Goal: Task Accomplishment & Management: Manage account settings

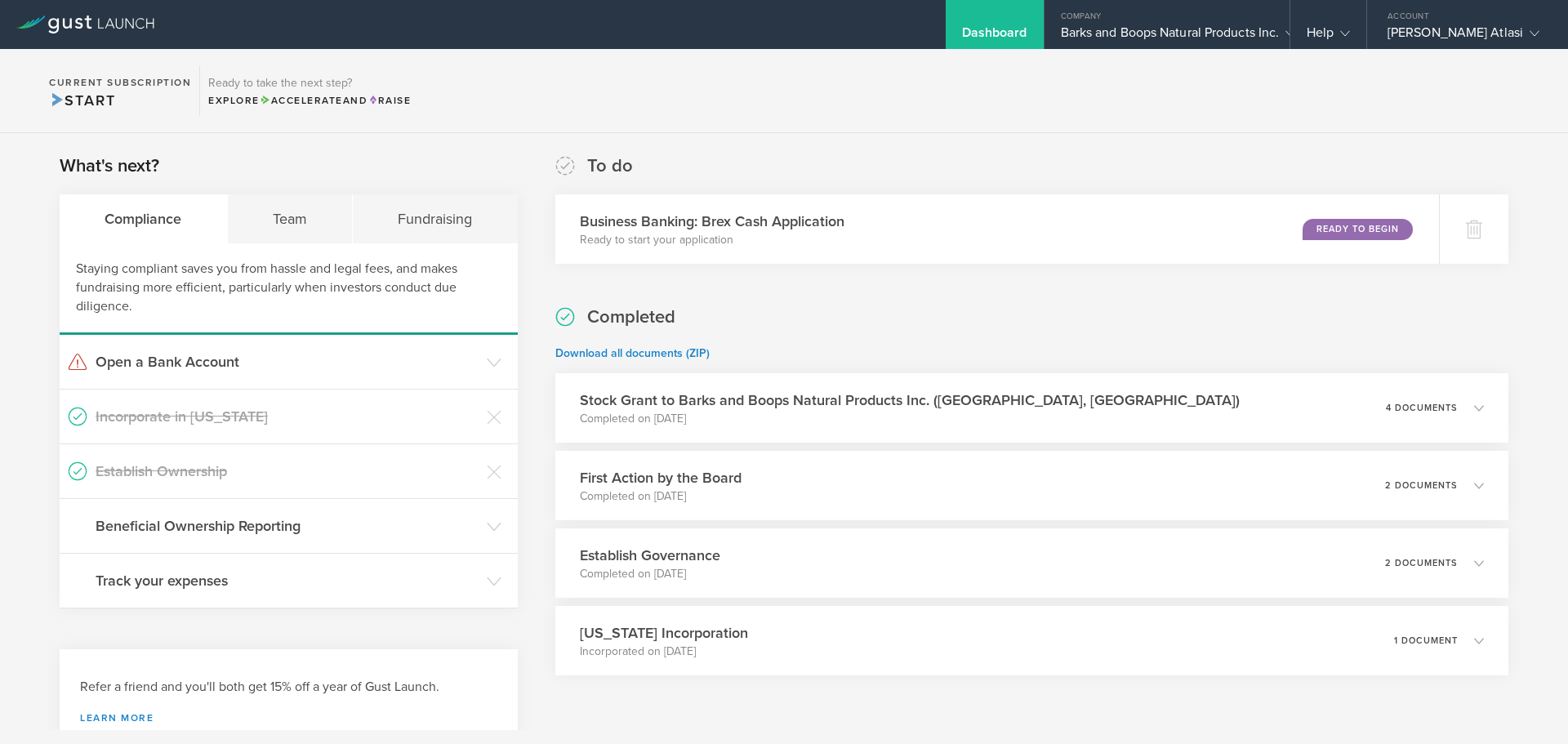
scroll to position [54, 0]
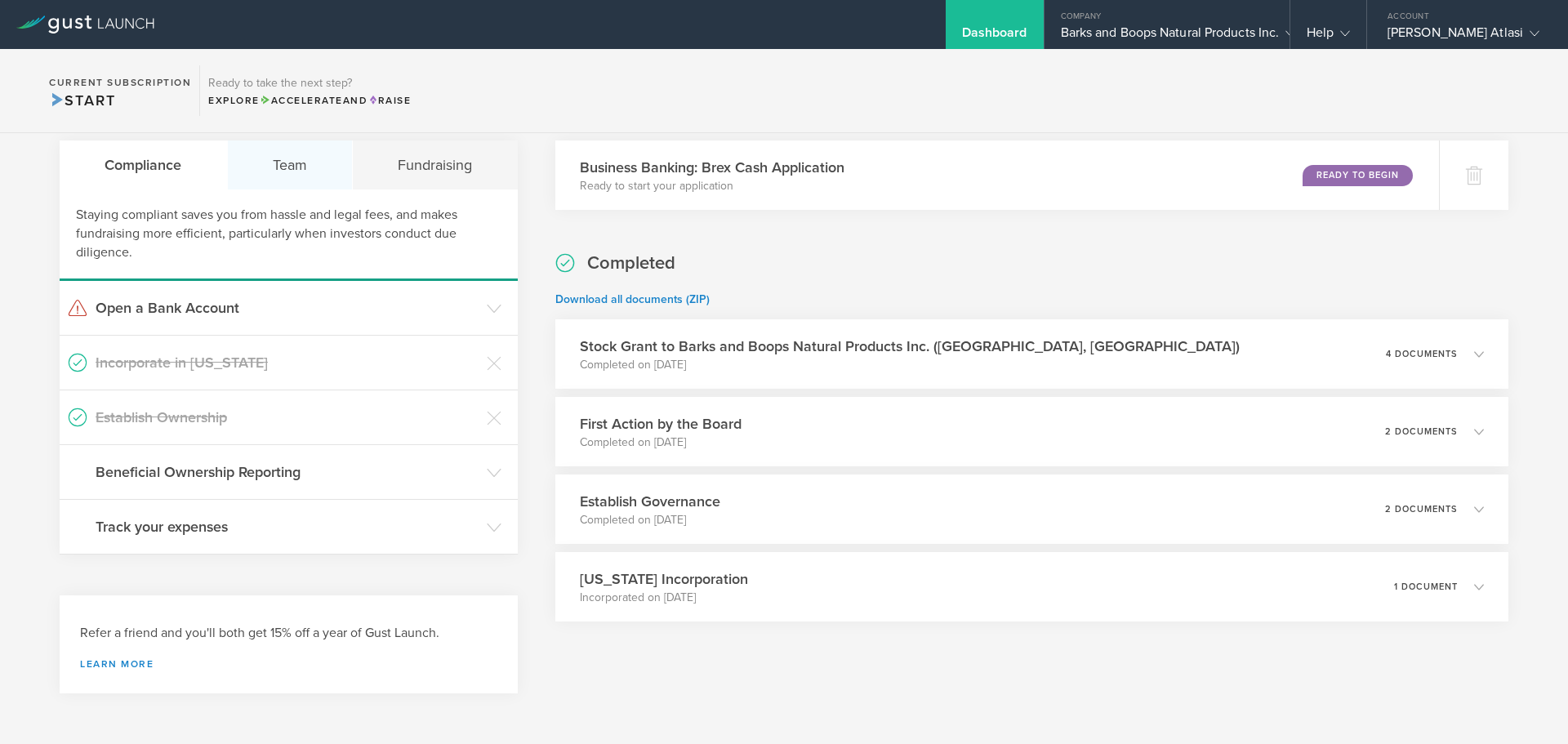
click at [305, 161] on div "Team" at bounding box center [291, 165] width 126 height 49
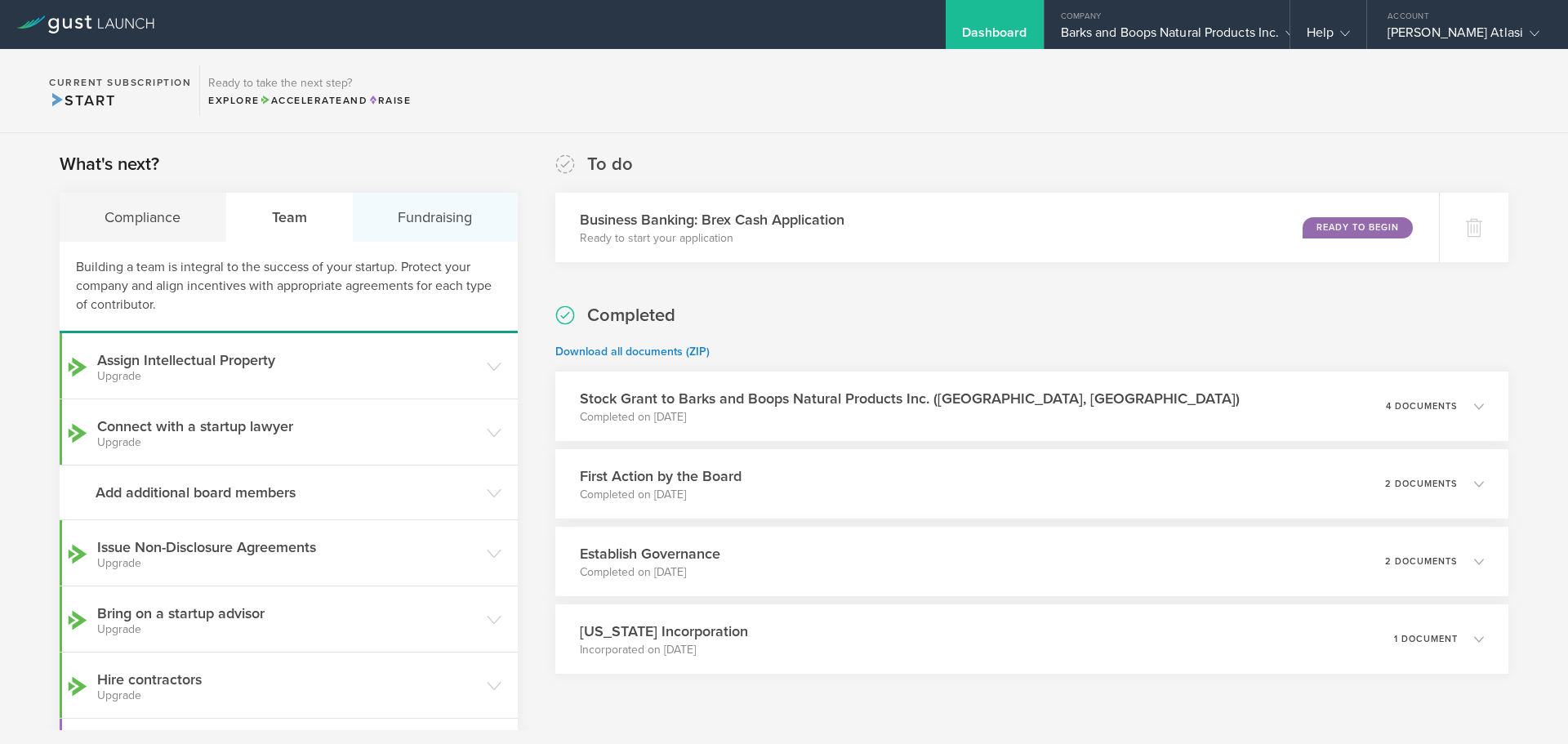
scroll to position [0, 0]
click at [410, 484] on h3 "Add additional board members" at bounding box center [287, 494] width 383 height 22
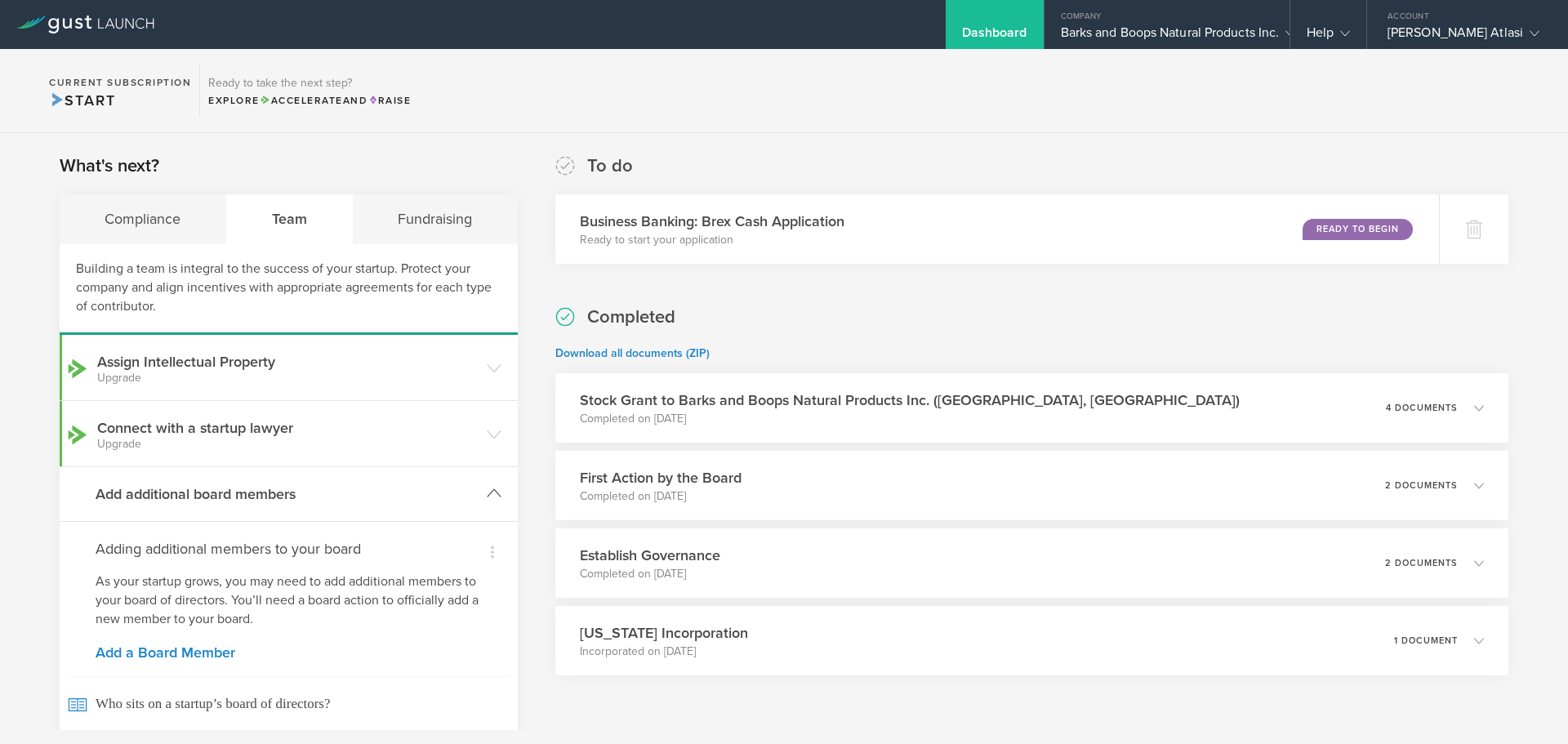
click at [410, 484] on h3 "Add additional board members" at bounding box center [287, 494] width 383 height 22
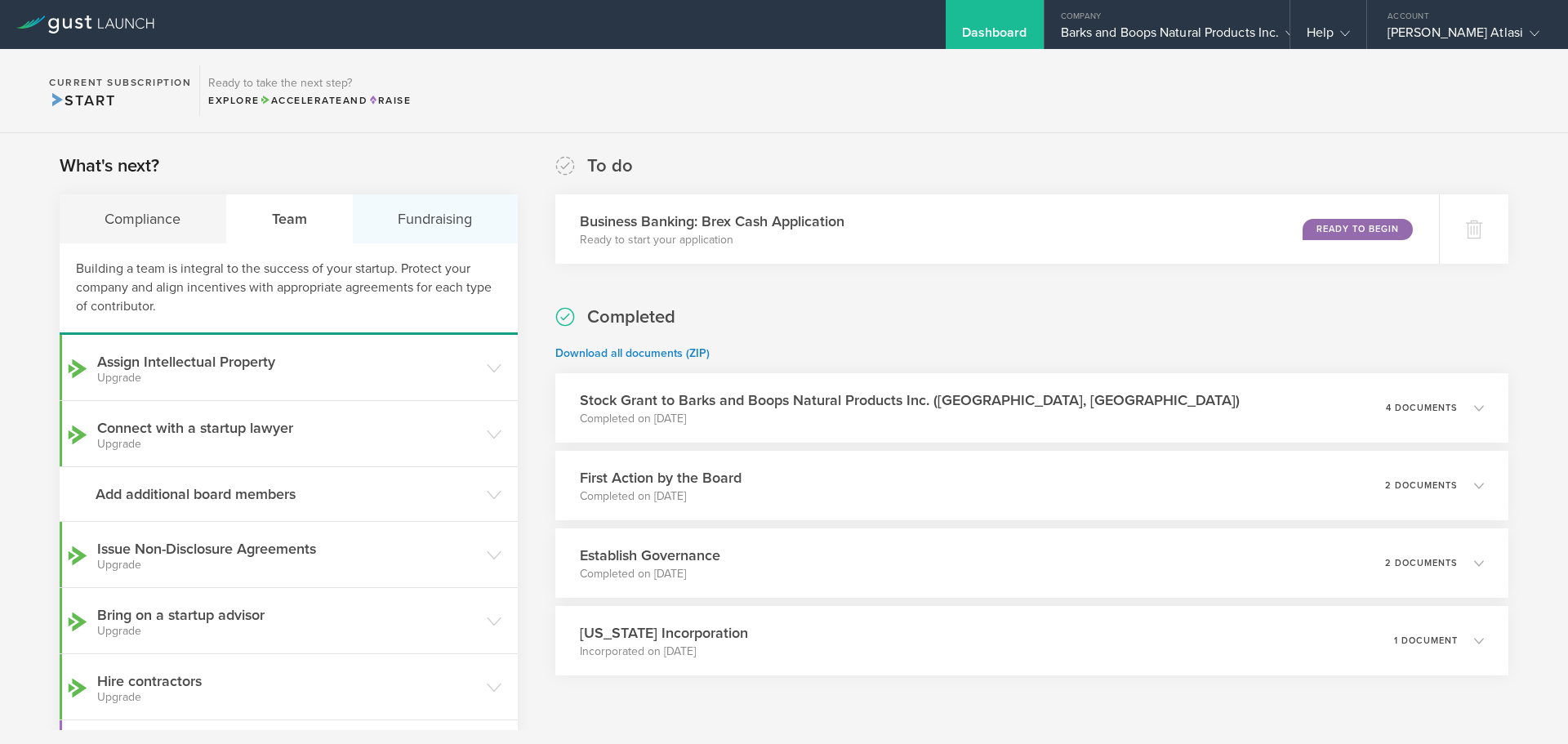
click at [443, 202] on div "Fundraising" at bounding box center [436, 219] width 165 height 49
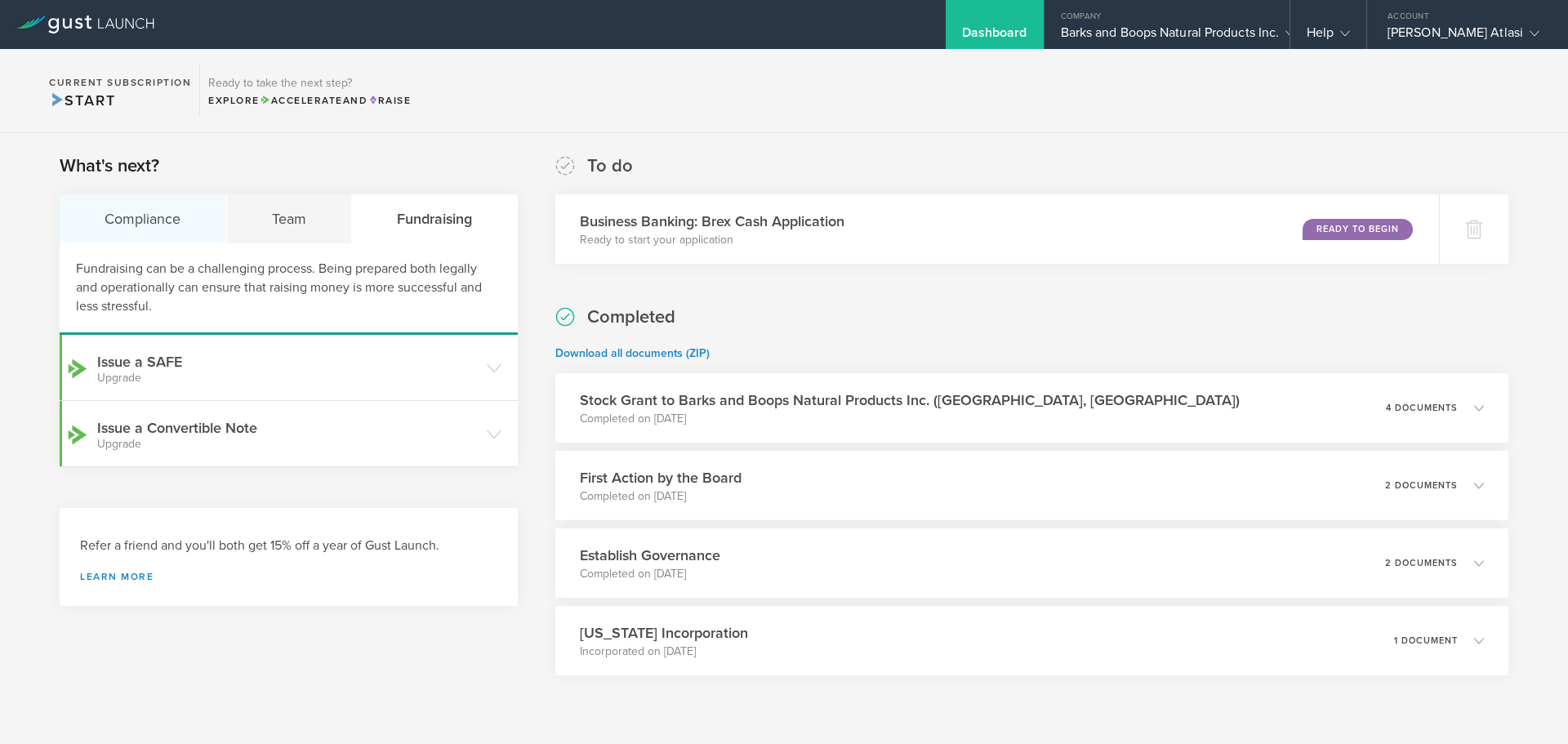
click at [175, 223] on div "Compliance" at bounding box center [144, 219] width 167 height 49
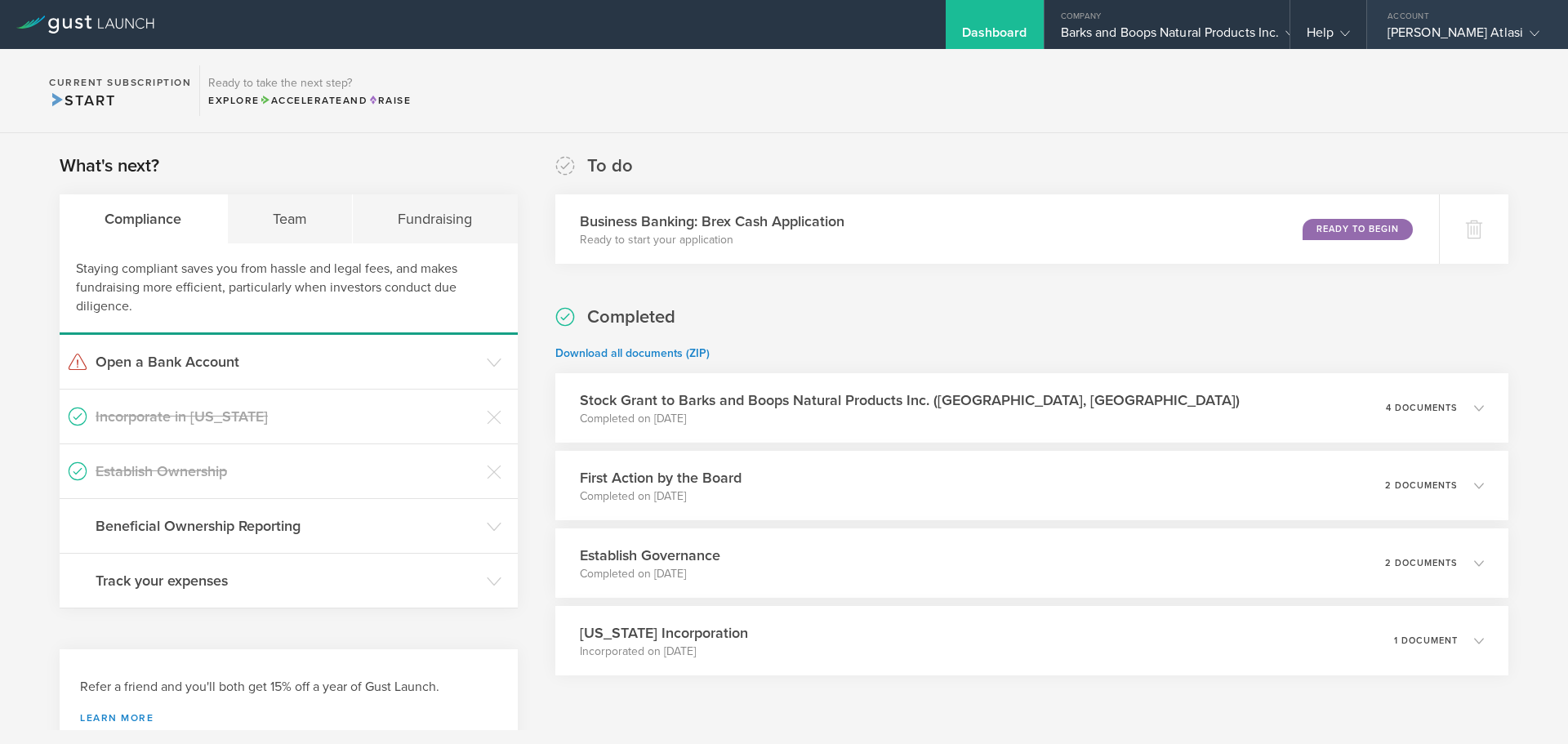
click at [1471, 36] on div "[PERSON_NAME] Atlasi" at bounding box center [1463, 36] width 151 height 25
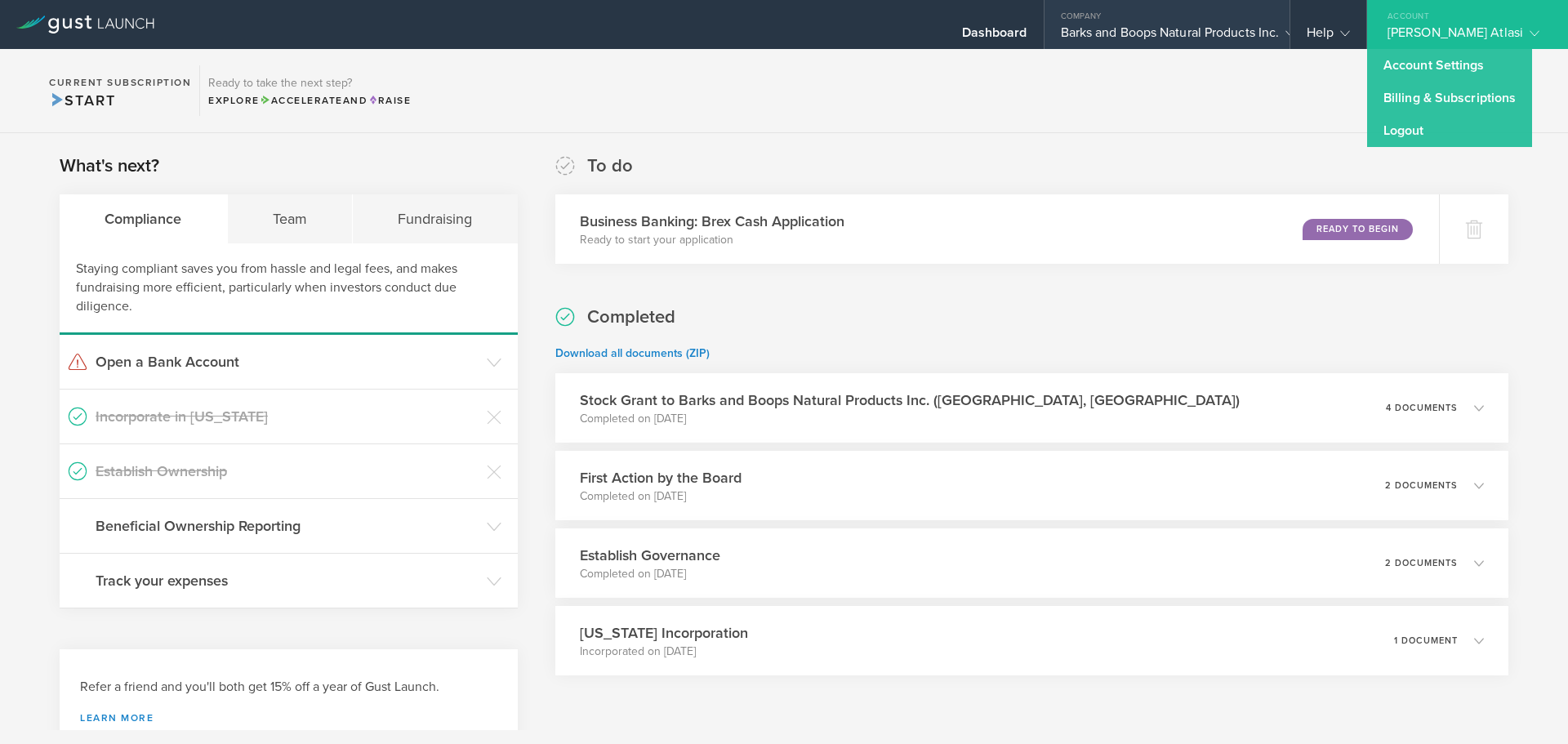
click at [1226, 41] on div "Barks and Boops Natural Products Inc." at bounding box center [1167, 36] width 212 height 25
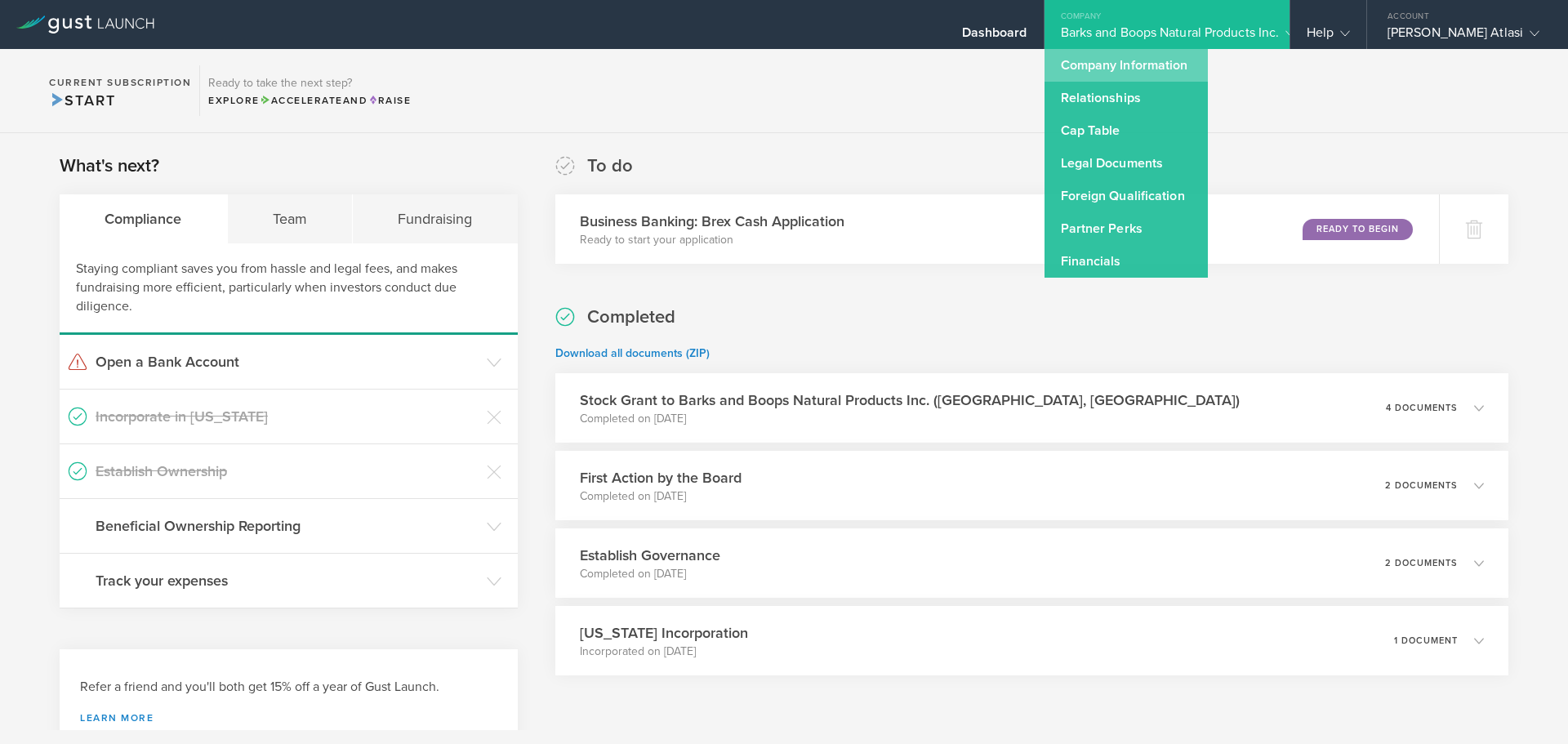
click at [1153, 73] on link "Company Information" at bounding box center [1126, 65] width 163 height 32
